Goal: Task Accomplishment & Management: Use online tool/utility

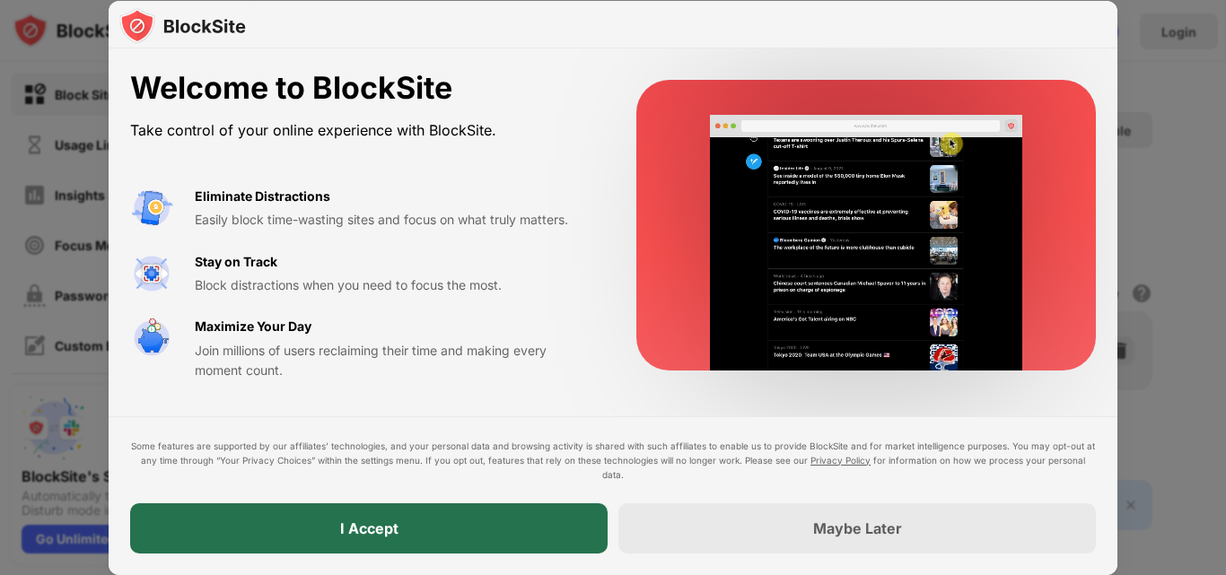
click at [422, 521] on div "I Accept" at bounding box center [369, 529] width 478 height 50
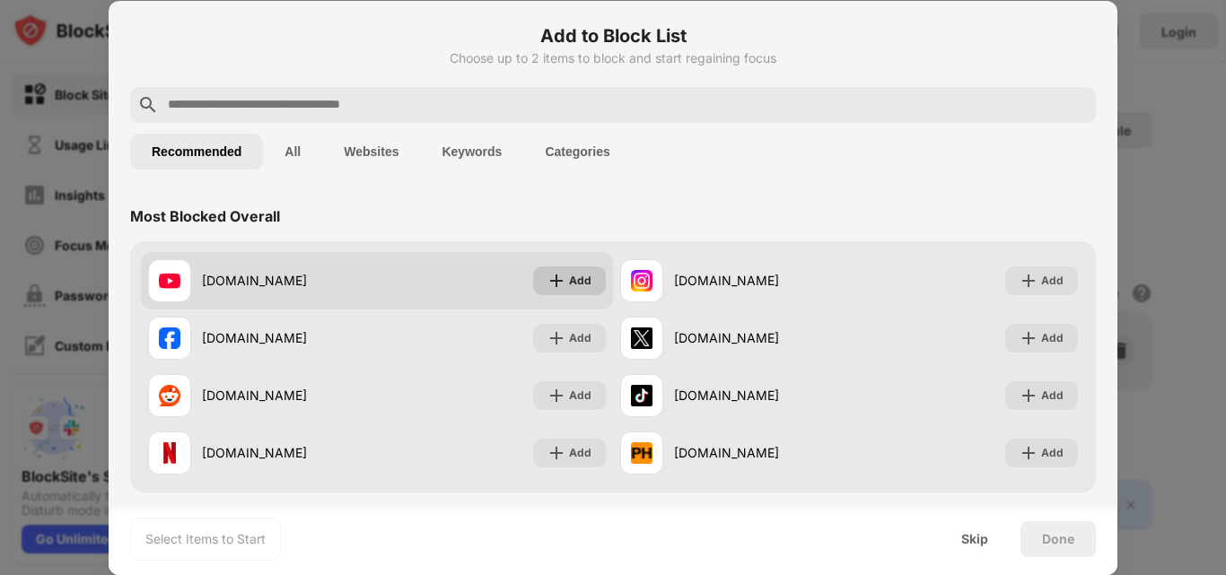
click at [569, 282] on div "Add" at bounding box center [580, 281] width 22 height 18
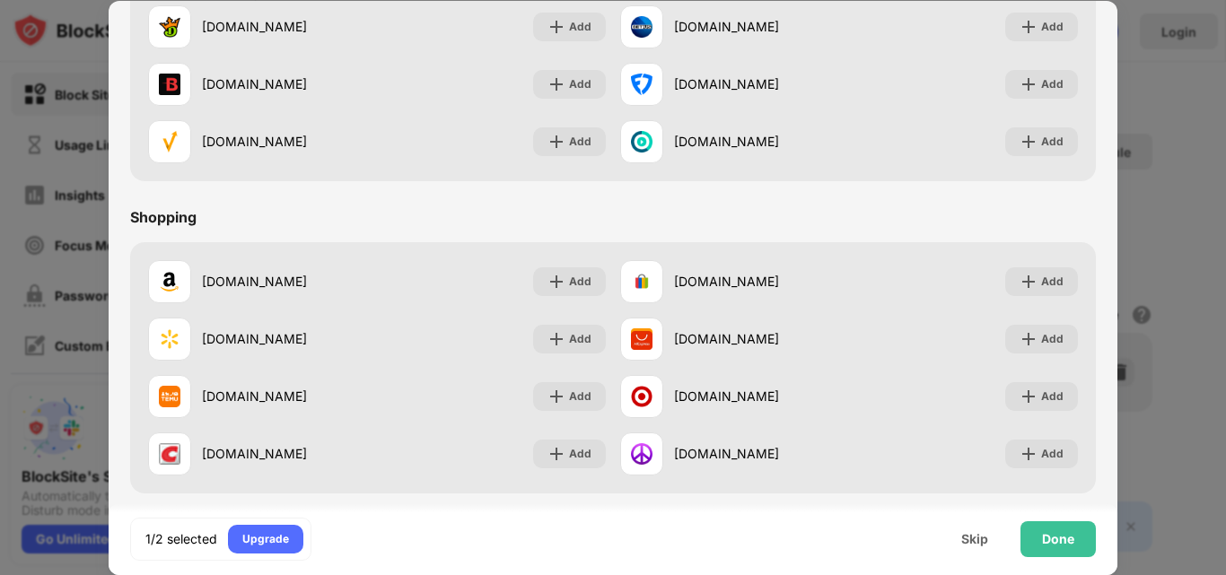
scroll to position [1882, 0]
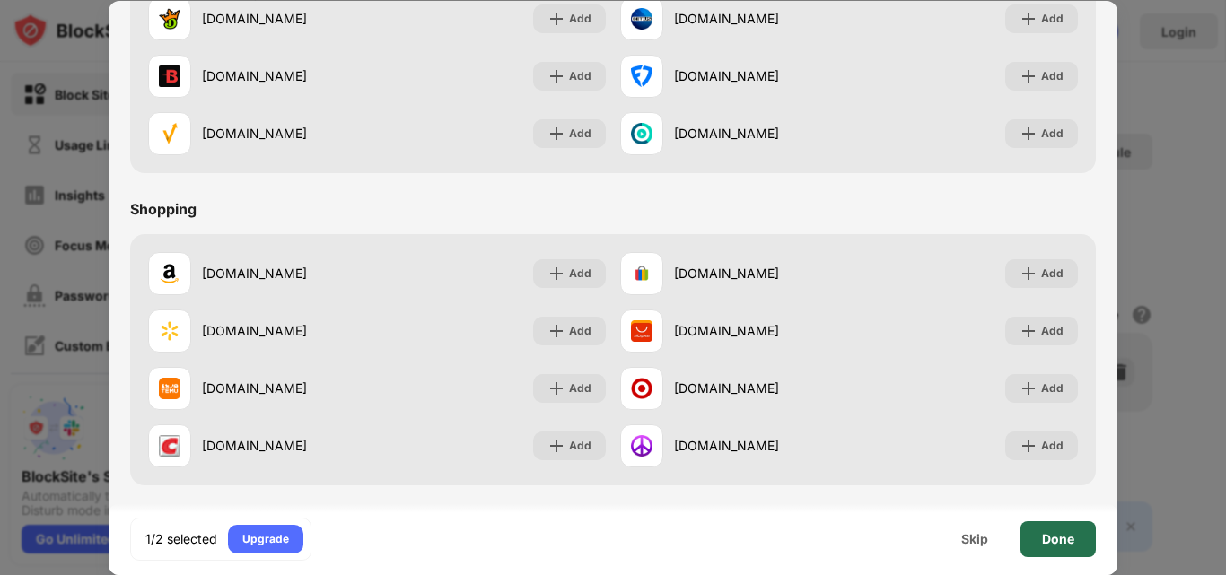
click at [1051, 554] on div "Done" at bounding box center [1058, 540] width 75 height 36
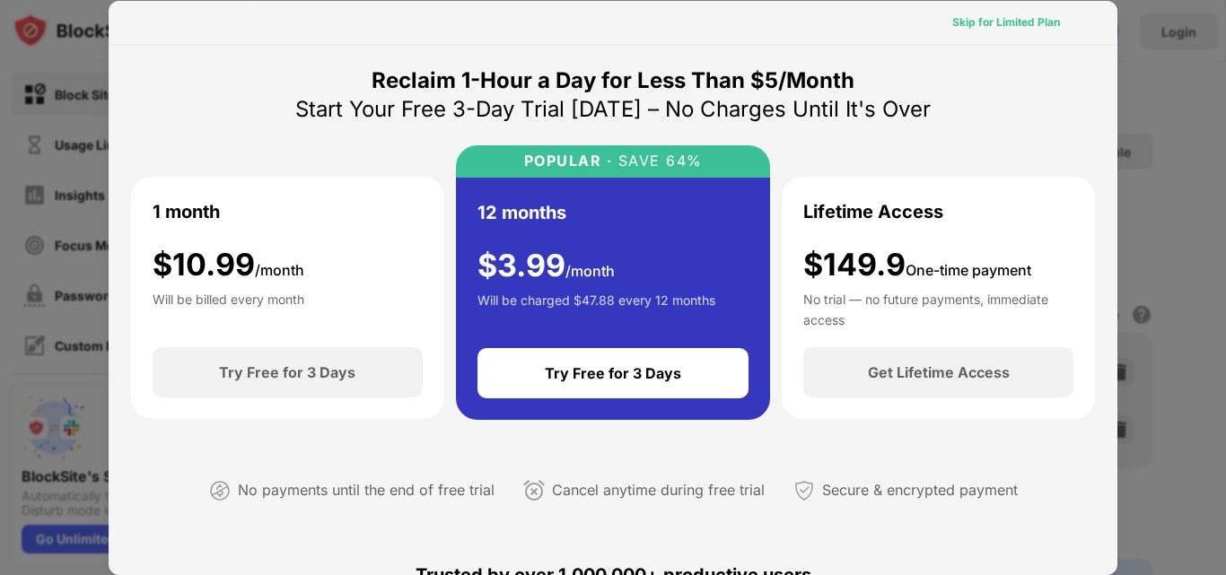
click at [1014, 31] on div "Skip for Limited Plan" at bounding box center [1007, 22] width 108 height 18
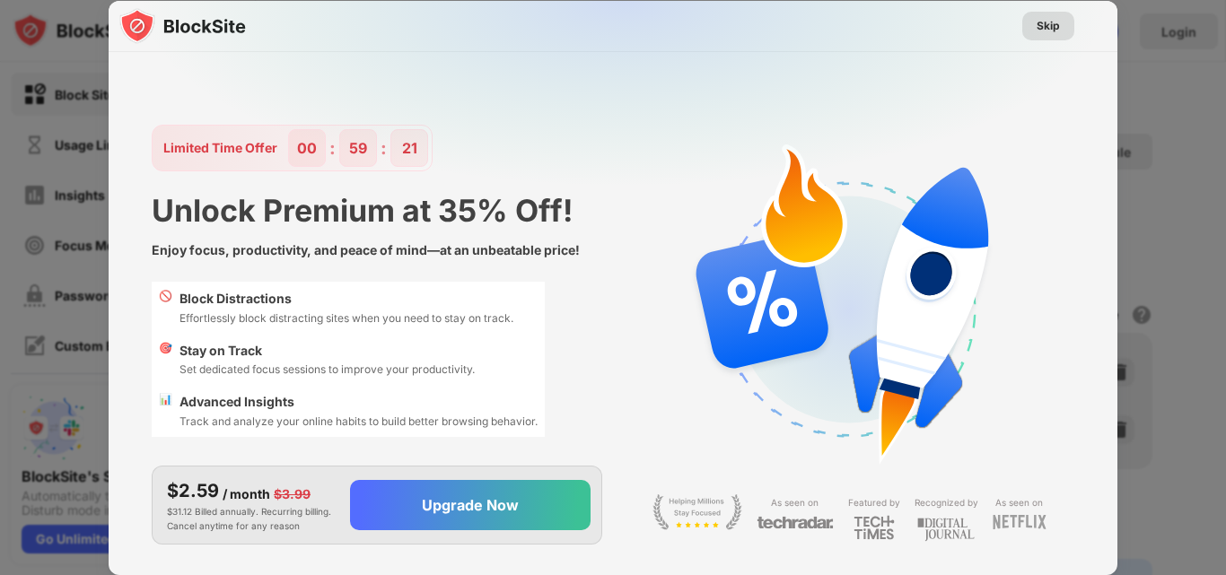
click at [1047, 29] on div "Skip" at bounding box center [1048, 26] width 23 height 18
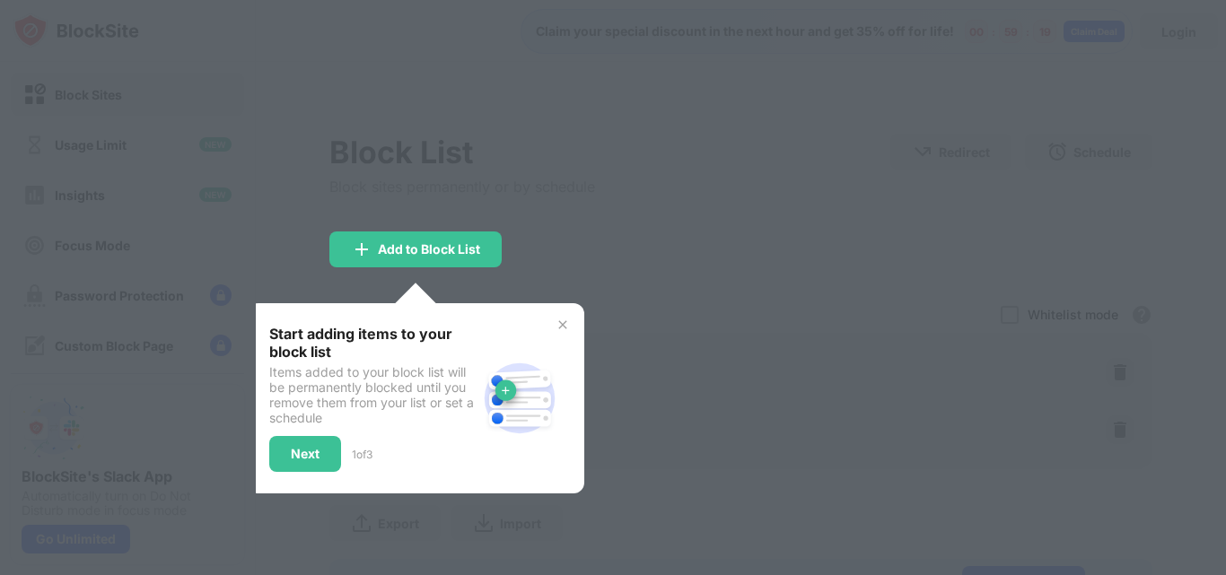
click at [574, 327] on div "Start adding items to your block list Items added to your block list will be pe…" at bounding box center [416, 398] width 337 height 190
click at [562, 323] on img at bounding box center [563, 325] width 14 height 14
